Goal: Task Accomplishment & Management: Use online tool/utility

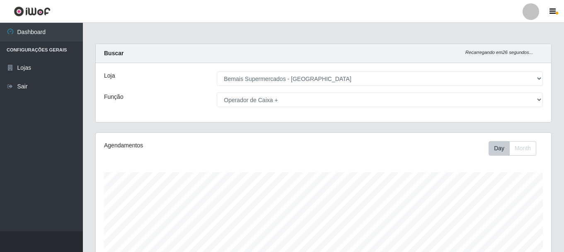
select select "249"
select select "72"
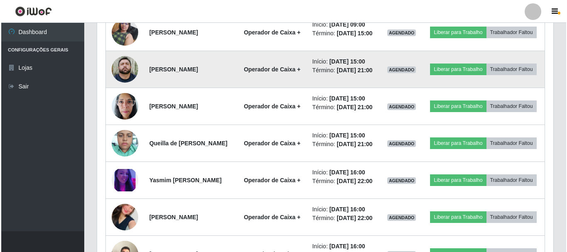
scroll to position [622, 0]
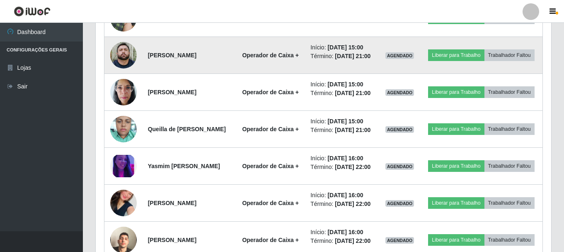
click at [126, 68] on img at bounding box center [123, 55] width 27 height 27
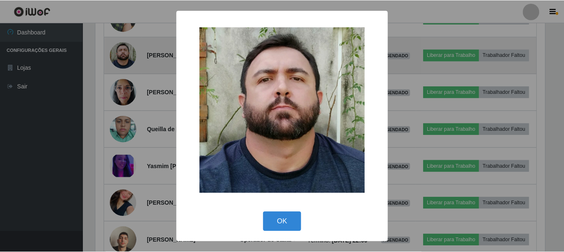
scroll to position [172, 452]
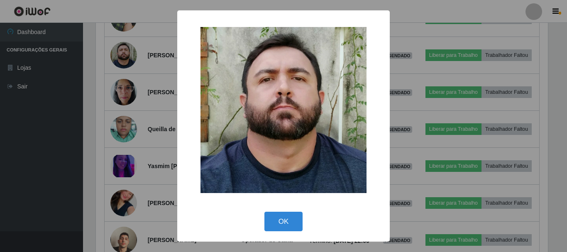
click at [125, 109] on div "× OK Cancel" at bounding box center [283, 126] width 567 height 252
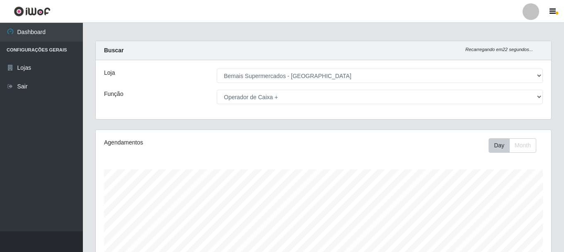
scroll to position [0, 0]
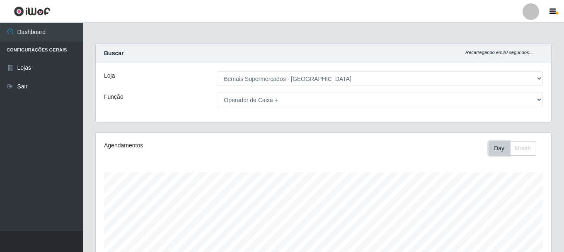
click at [507, 148] on button "Day" at bounding box center [499, 148] width 21 height 15
click at [496, 146] on button "Day" at bounding box center [499, 148] width 21 height 15
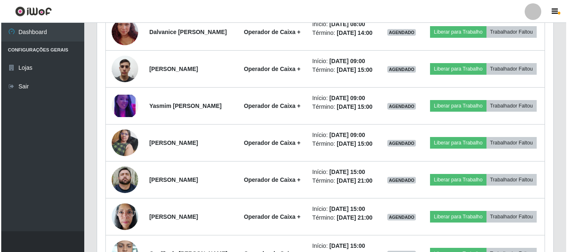
scroll to position [581, 0]
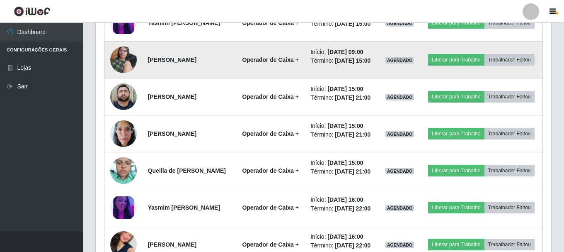
click at [128, 77] on img at bounding box center [123, 59] width 27 height 35
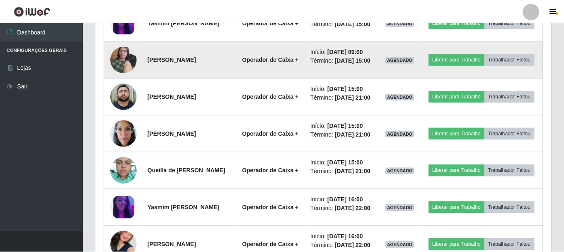
scroll to position [172, 452]
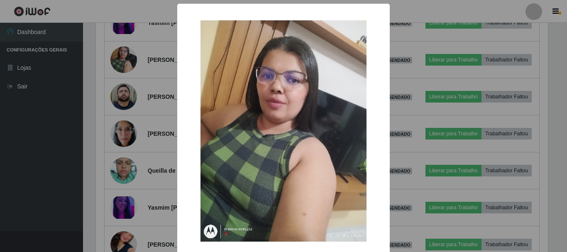
click at [65, 119] on div "× OK Cancel" at bounding box center [283, 126] width 567 height 252
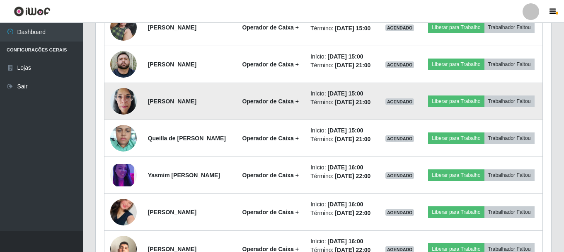
scroll to position [664, 0]
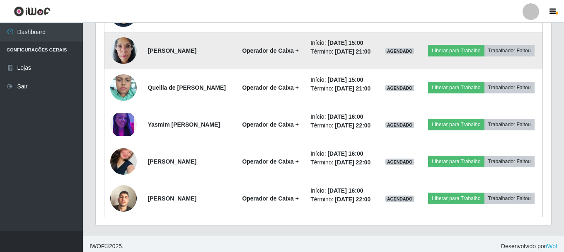
click at [124, 68] on img at bounding box center [123, 50] width 27 height 35
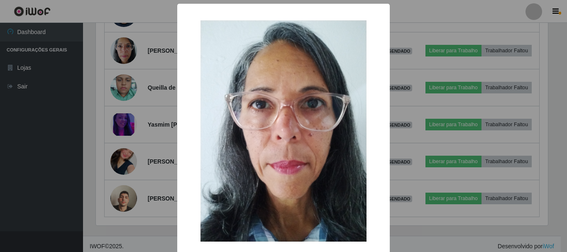
click at [46, 151] on div "× OK Cancel" at bounding box center [283, 126] width 567 height 252
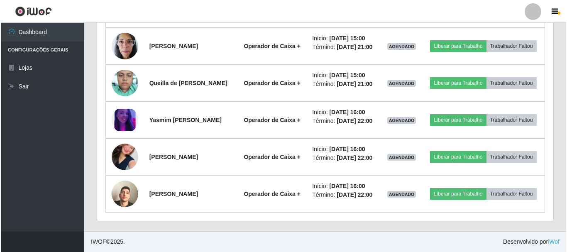
scroll to position [747, 0]
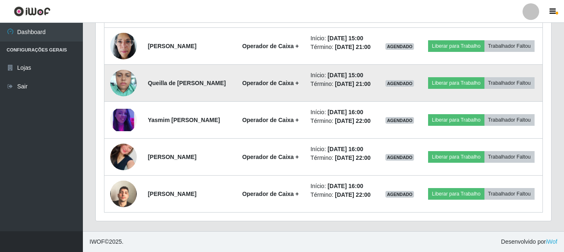
click at [123, 77] on img at bounding box center [123, 82] width 27 height 35
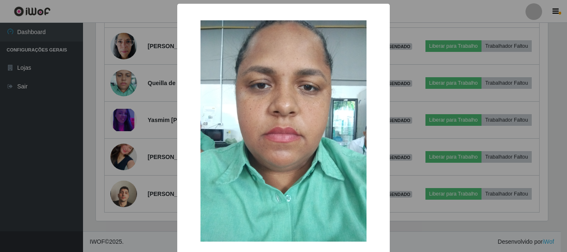
drag, startPoint x: 45, startPoint y: 148, endPoint x: 63, endPoint y: 140, distance: 19.7
click at [51, 146] on div "× OK Cancel" at bounding box center [283, 126] width 567 height 252
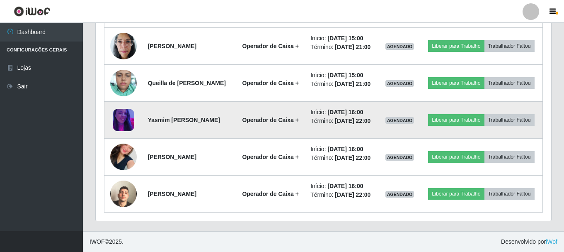
click at [117, 112] on img at bounding box center [123, 120] width 27 height 23
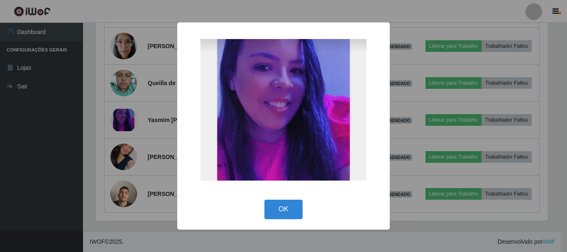
drag, startPoint x: 276, startPoint y: 206, endPoint x: 251, endPoint y: 202, distance: 25.6
click at [273, 207] on button "OK" at bounding box center [283, 209] width 39 height 19
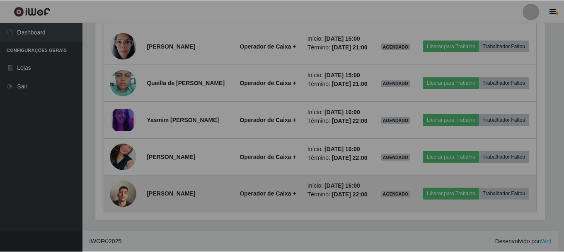
scroll to position [0, 0]
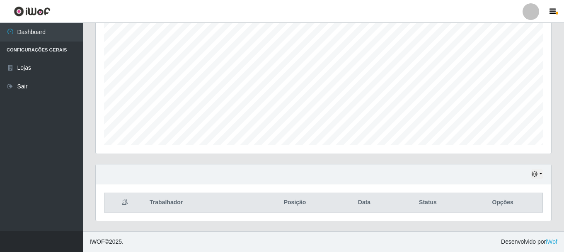
click at [124, 198] on th at bounding box center [125, 202] width 41 height 19
click at [38, 193] on ul "Dashboard Configurações Gerais Lojas Sair" at bounding box center [41, 127] width 83 height 208
